Goal: Task Accomplishment & Management: Complete application form

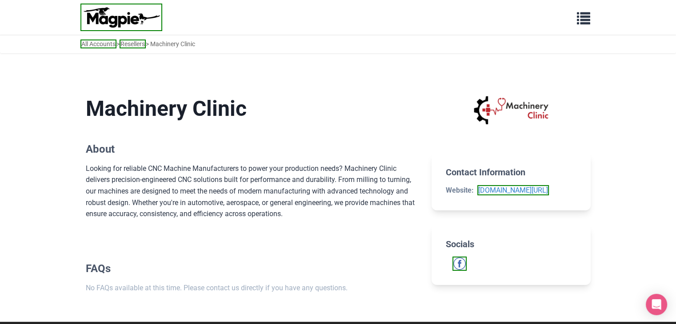
click at [421, 116] on div "Machinery Clinic About Looking for reliable CNC Machine Manufacturers to power …" at bounding box center [338, 195] width 505 height 226
click at [581, 16] on span "button" at bounding box center [583, 16] width 13 height 13
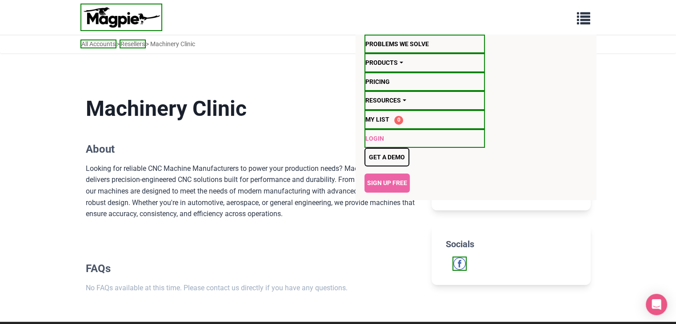
click at [378, 136] on link "Login" at bounding box center [425, 138] width 120 height 19
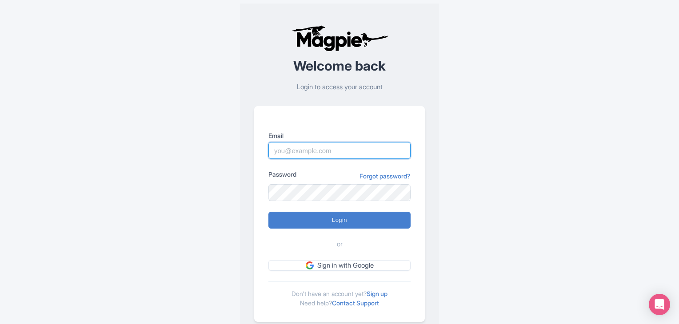
click at [336, 153] on input "Email" at bounding box center [339, 150] width 142 height 17
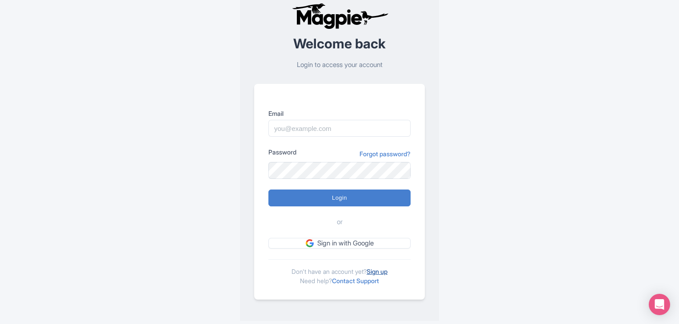
click at [383, 272] on link "Sign up" at bounding box center [377, 272] width 21 height 8
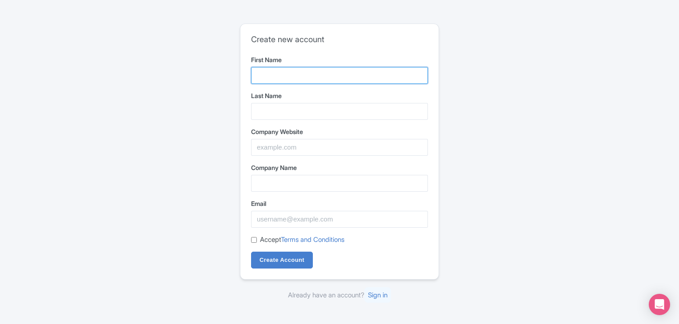
click at [304, 76] on input "First Name" at bounding box center [339, 75] width 177 height 17
type input "Auto"
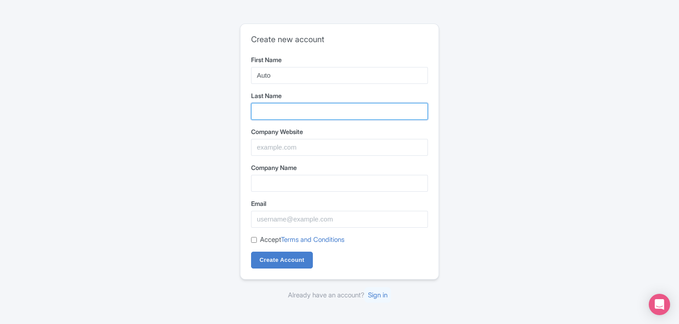
click at [293, 109] on input "Last Name" at bounding box center [339, 111] width 177 height 17
type input "Genric"
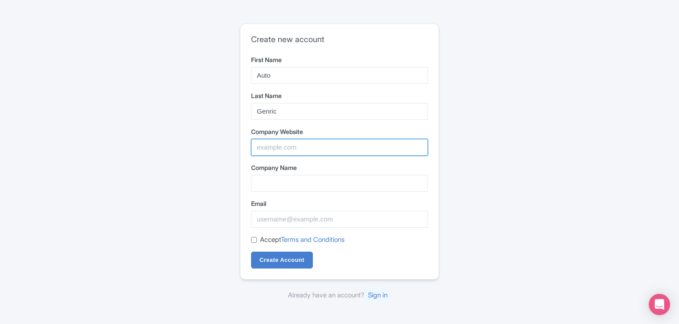
click at [299, 148] on input "Company Website" at bounding box center [339, 147] width 177 height 17
paste input "https://autogenric.com/"
type input "https://autogenric.com/"
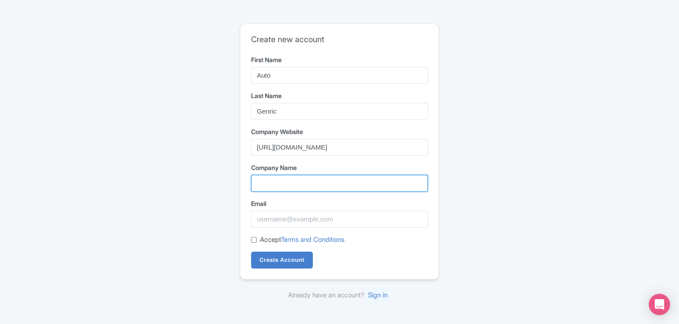
click at [294, 180] on input "Company Name" at bounding box center [339, 183] width 177 height 17
paste input "Auto Genric"
type input "Auto Genric"
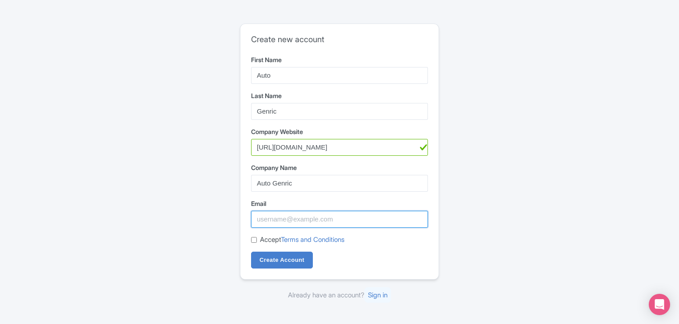
click at [285, 216] on input "Email" at bounding box center [339, 219] width 177 height 17
click at [251, 243] on div "Create new account First Name Auto Last Name Genric Company Website https://aut…" at bounding box center [339, 152] width 198 height 256
click at [300, 218] on input "Email" at bounding box center [339, 219] width 177 height 17
paste input "Autogenric@1234#123"
click at [292, 220] on input "Autogenric@1234#123" at bounding box center [339, 219] width 177 height 17
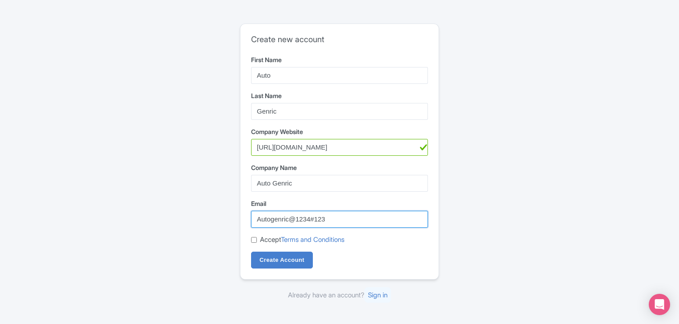
click at [292, 220] on input "Autogenric@1234#123" at bounding box center [339, 219] width 177 height 17
paste input "autogenric@gmail.com"
click at [292, 220] on input "autogenric@gmail.com" at bounding box center [339, 219] width 177 height 17
type input "autogenric@gmail.com"
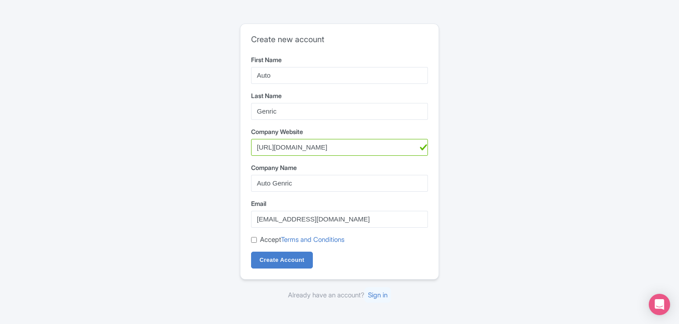
click at [253, 242] on input "Accept Terms and Conditions" at bounding box center [254, 240] width 6 height 6
checkbox input "true"
click at [285, 264] on input "Create Account" at bounding box center [282, 260] width 62 height 17
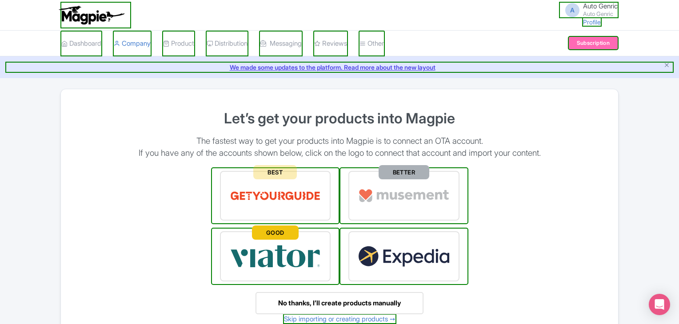
click at [461, 94] on div "Let’s get your products into Magpie The fastest way to get your products into M…" at bounding box center [339, 218] width 558 height 258
click at [591, 20] on link "Profile" at bounding box center [592, 21] width 20 height 9
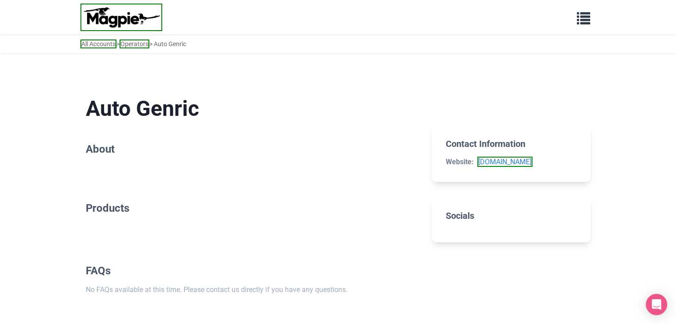
click at [100, 152] on h2 "About" at bounding box center [252, 149] width 332 height 13
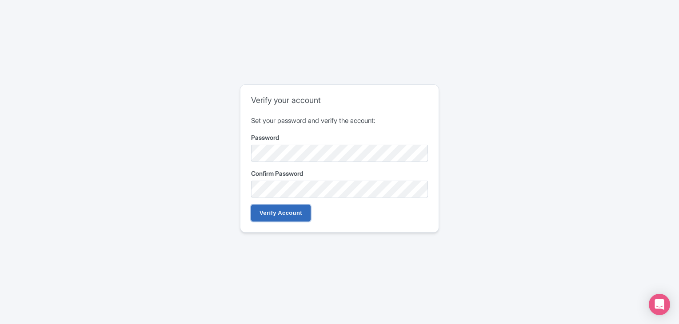
click at [299, 210] on input "Verify Account" at bounding box center [281, 213] width 60 height 17
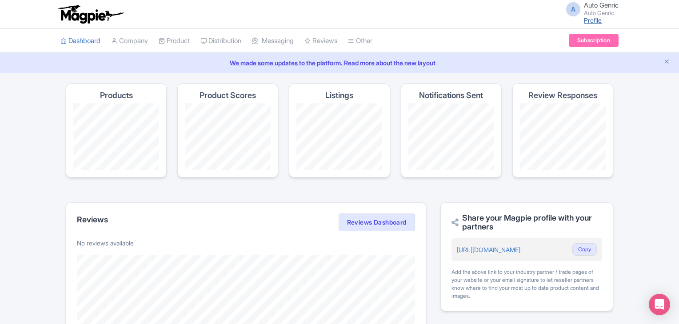
click at [590, 18] on link "Profile" at bounding box center [593, 20] width 18 height 8
